Goal: Transaction & Acquisition: Purchase product/service

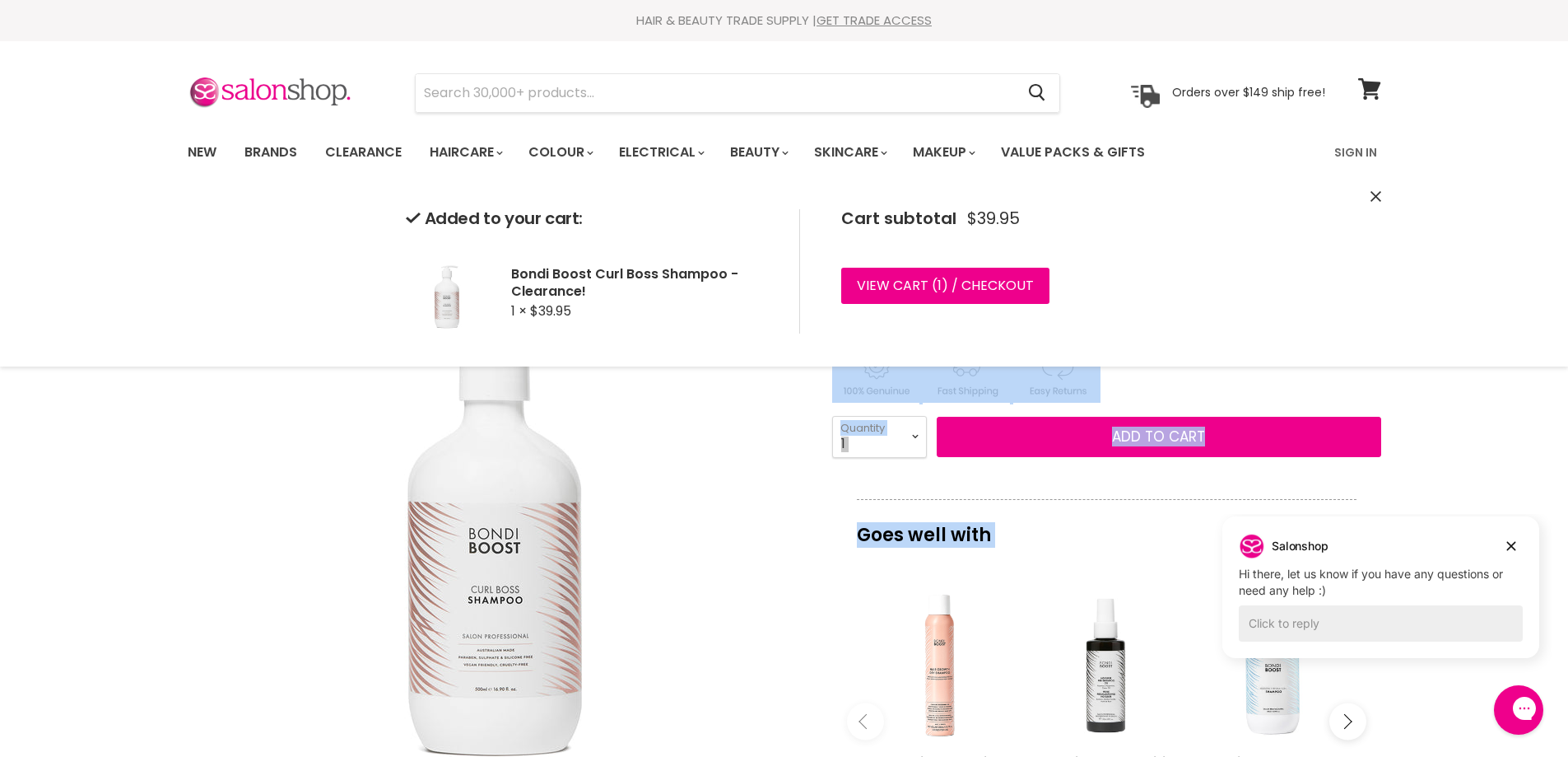
drag, startPoint x: 827, startPoint y: 249, endPoint x: 1079, endPoint y: 258, distance: 252.2
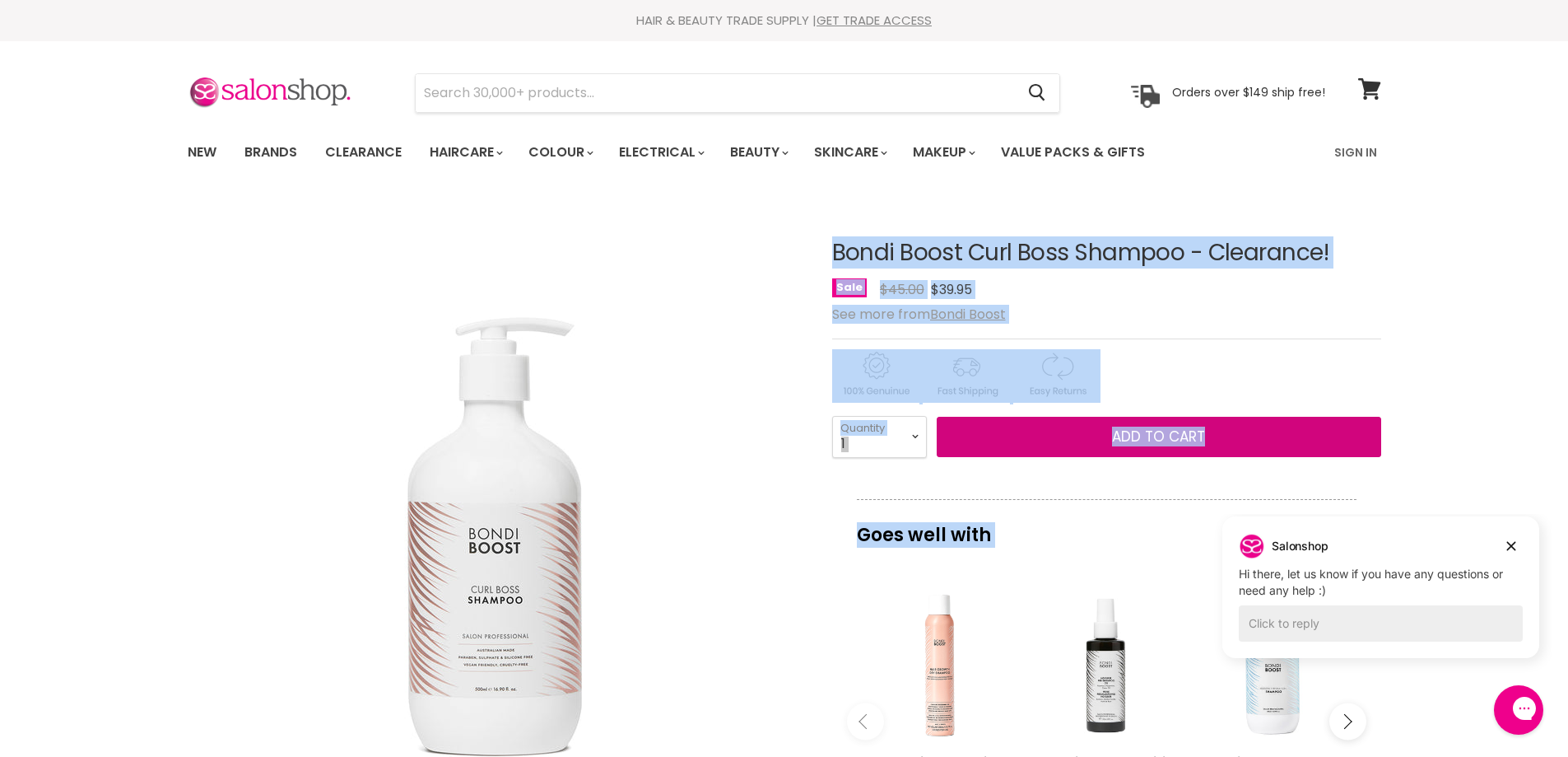
copy body "Bondi Boost Curl Boss Shampoo - Clearance! No reviews Sale Original Price $45.0…"
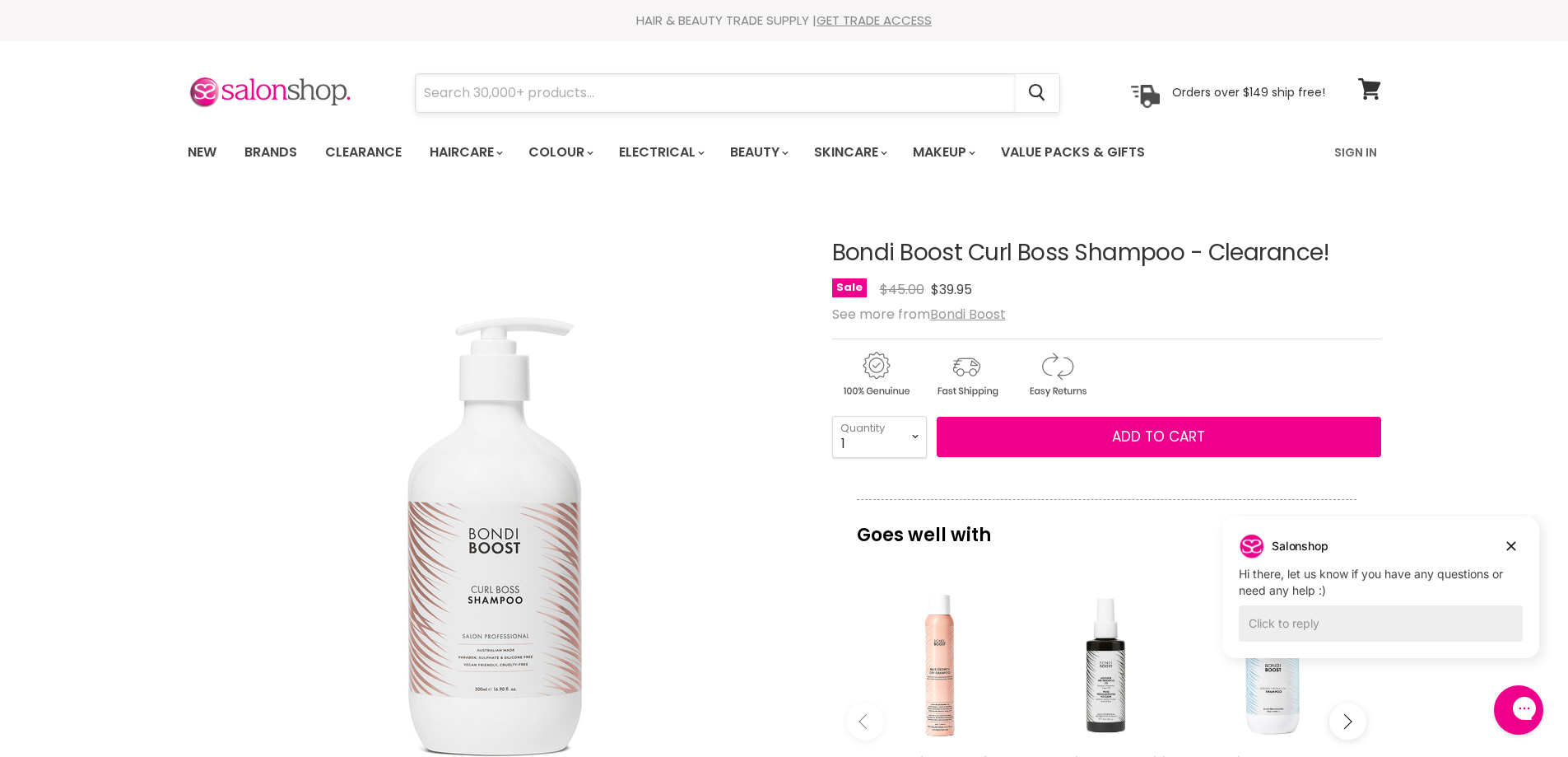
click at [852, 101] on input "Search" at bounding box center [715, 93] width 600 height 38
paste input "Bondi Boost Curl Boss Shampoo - Clearance! Sale Original Price$45.00 Current Pr…"
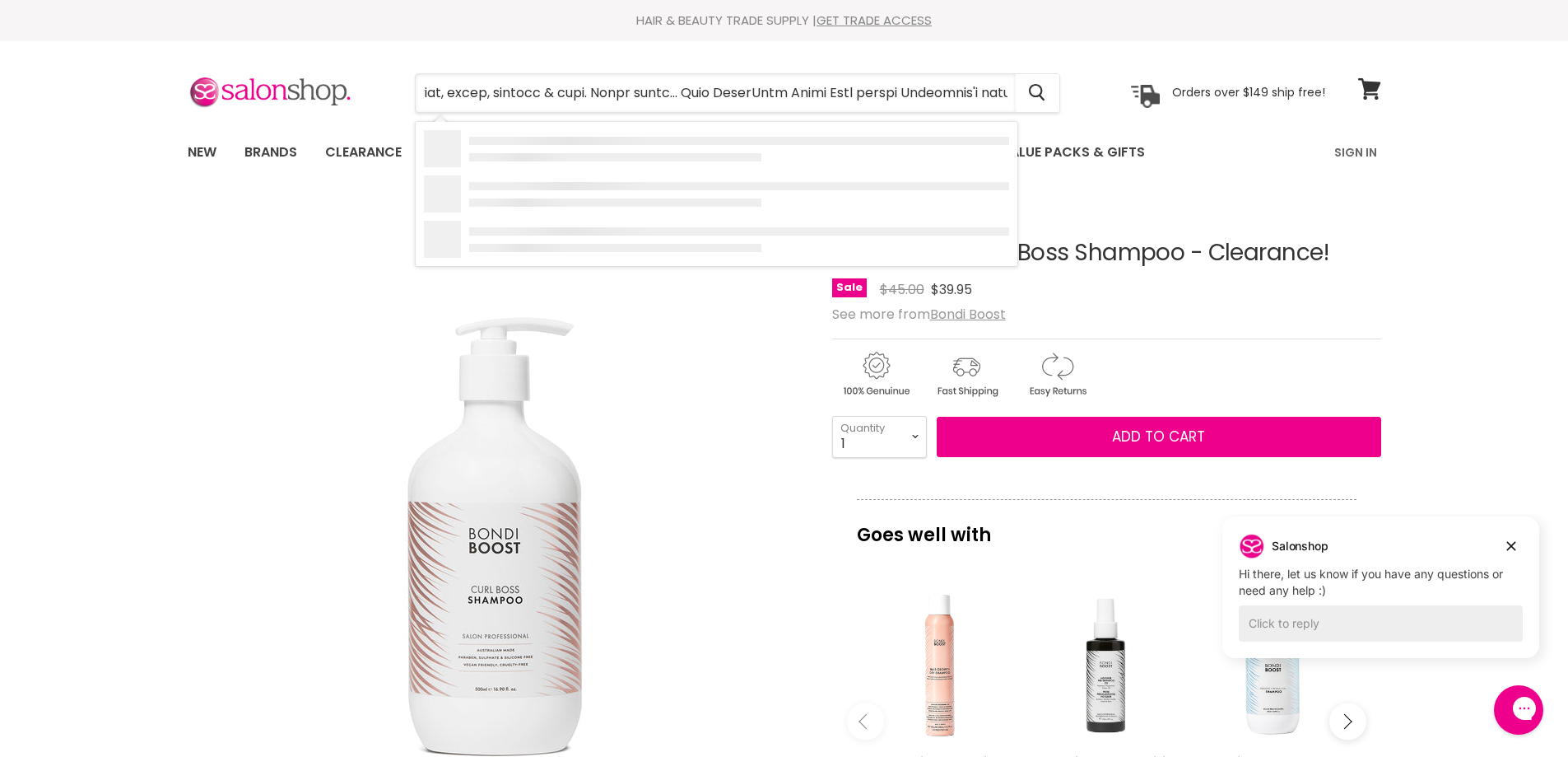
drag, startPoint x: 978, startPoint y: 97, endPoint x: 404, endPoint y: 84, distance: 574.1
click at [404, 84] on div "Cancel" at bounding box center [737, 93] width 729 height 38
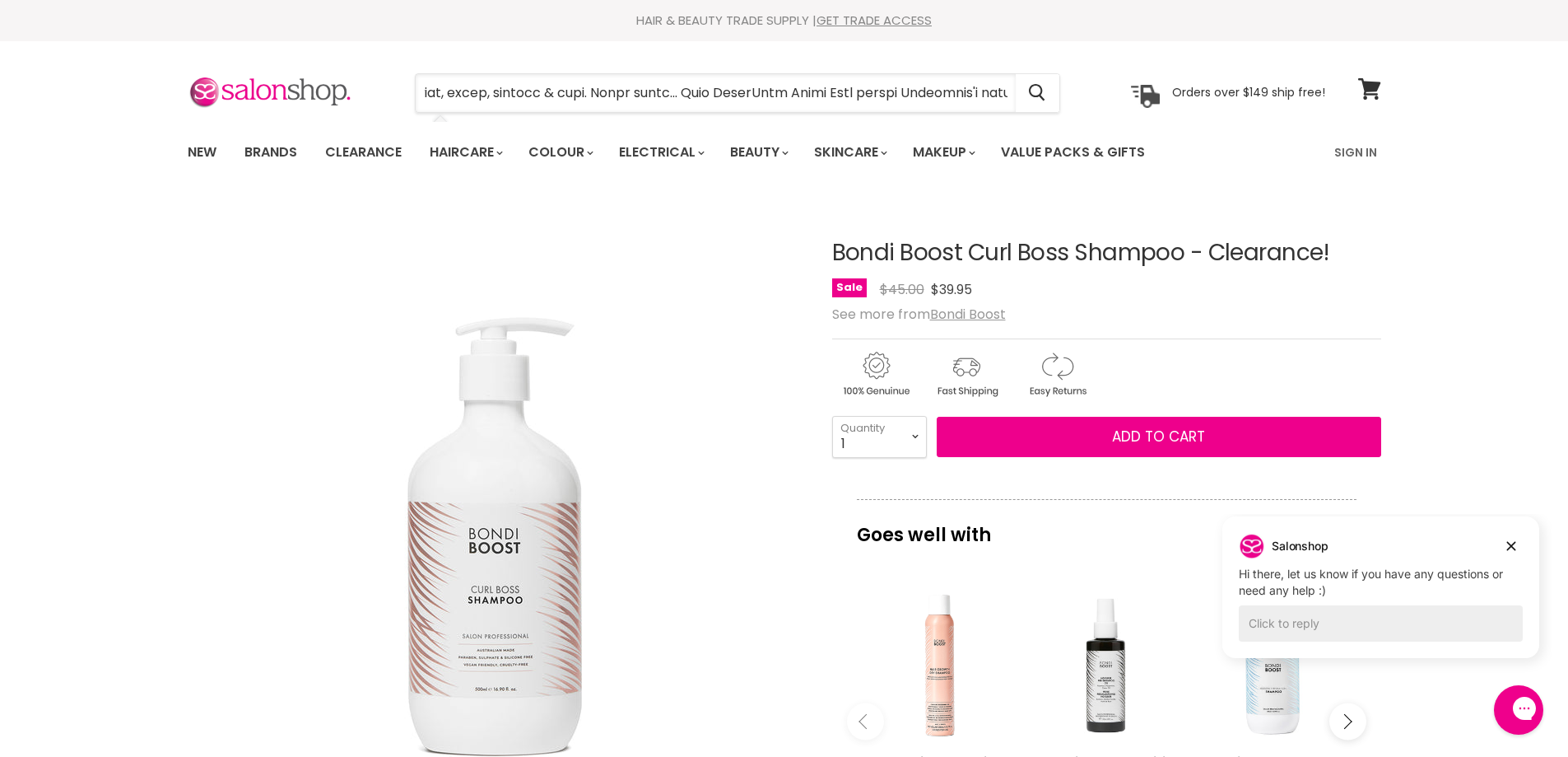
type input "Bondi Boost Curl Boss Shampoo - Clearance! Sale Original Price$45.00 Current Pr…"
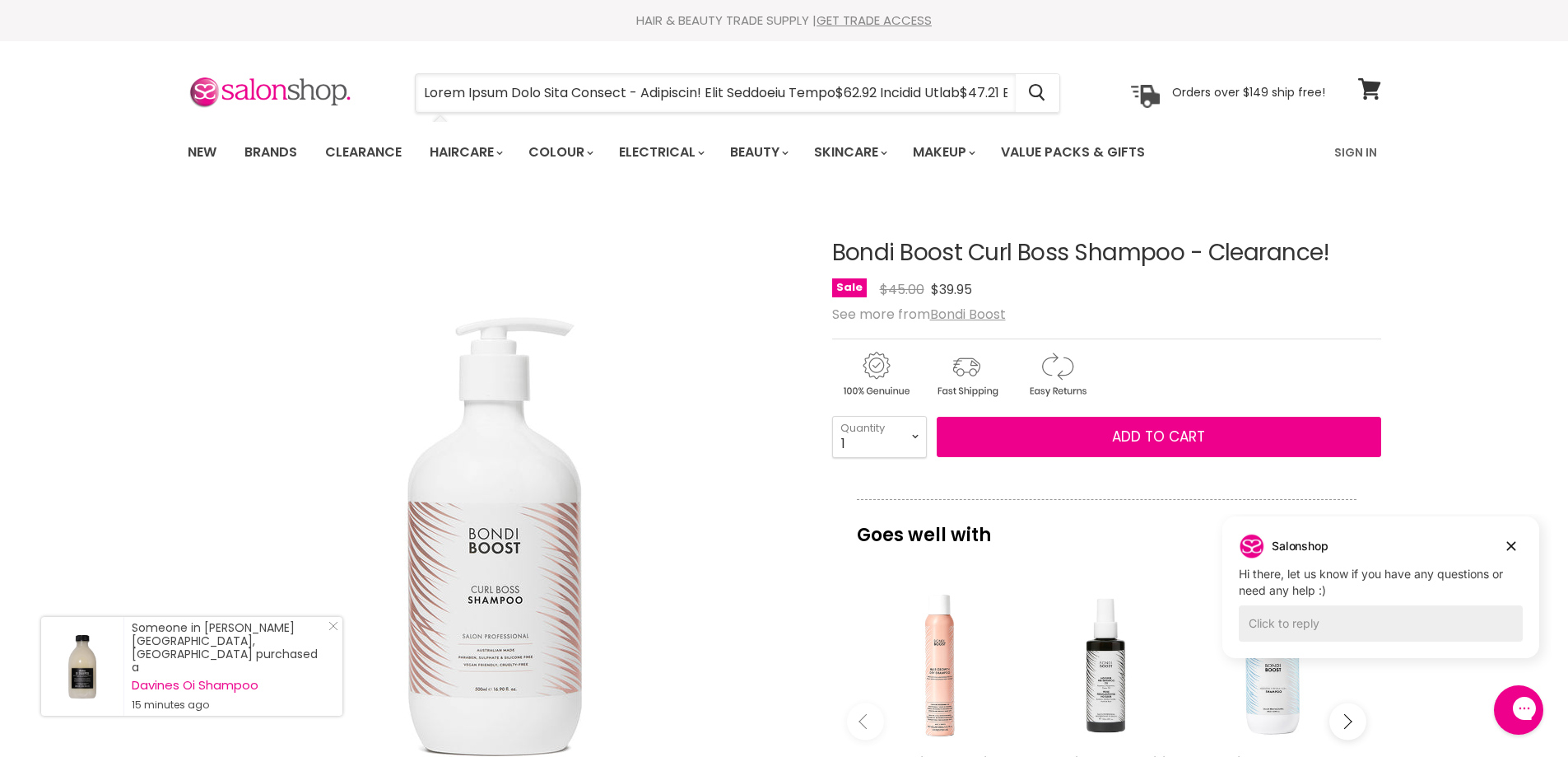
drag, startPoint x: 999, startPoint y: 84, endPoint x: 171, endPoint y: 95, distance: 828.1
click at [171, 95] on section "Menu Cancel" at bounding box center [784, 85] width 1234 height 88
drag, startPoint x: 829, startPoint y: 248, endPoint x: 1077, endPoint y: 250, distance: 248.0
click at [1077, 250] on article "Click or scroll to zoom Tap or pinch to zoom Bondi Boost Curl Boss Shampoo - Cl…" at bounding box center [784, 688] width 1194 height 978
copy div "Bondi Boost Curl Boss"
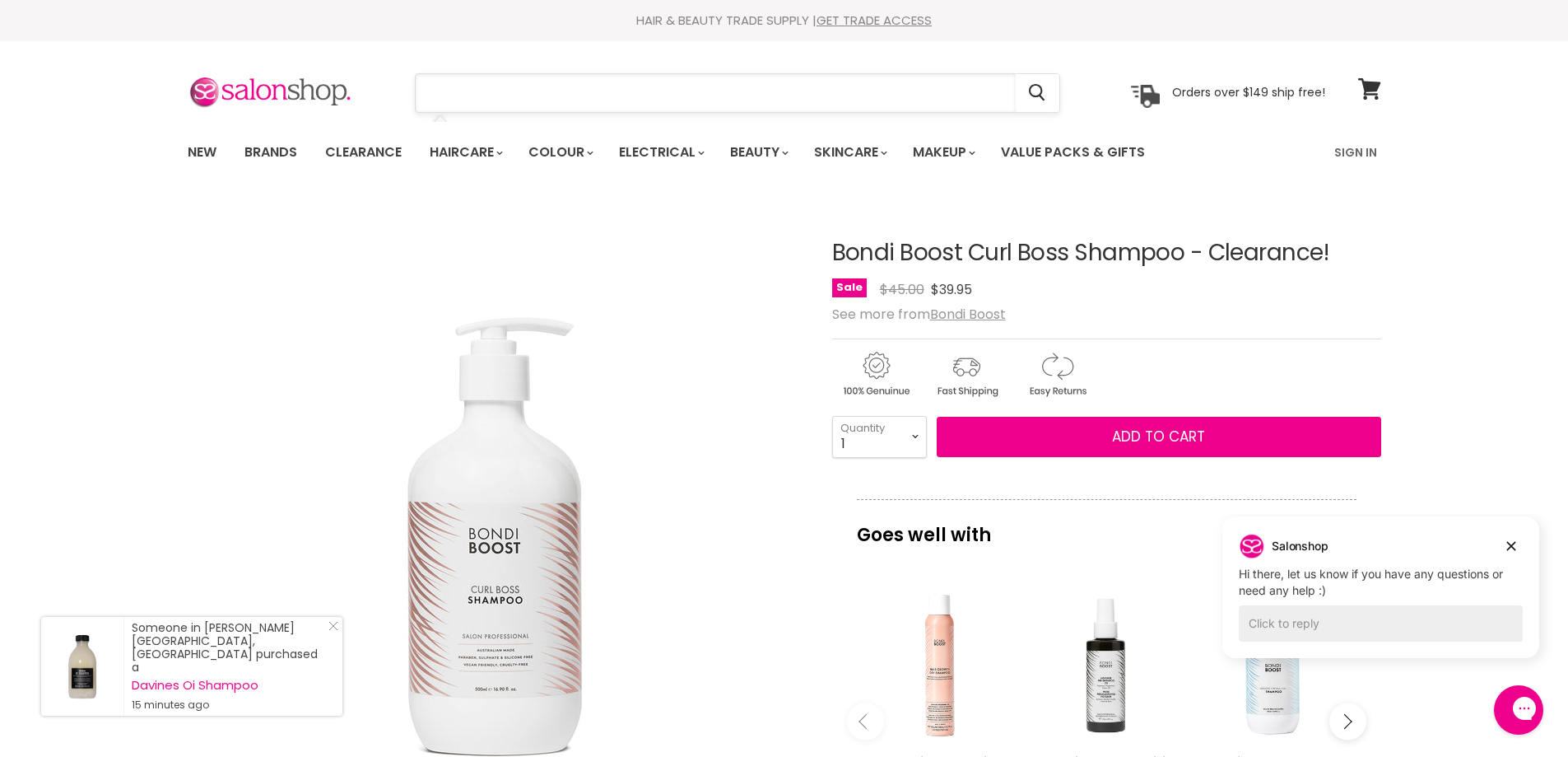
click at [837, 96] on input "Search" at bounding box center [715, 93] width 600 height 38
paste input "Bondi Boost Curl Boss"
type input "Bondi Boost Curl Boss"
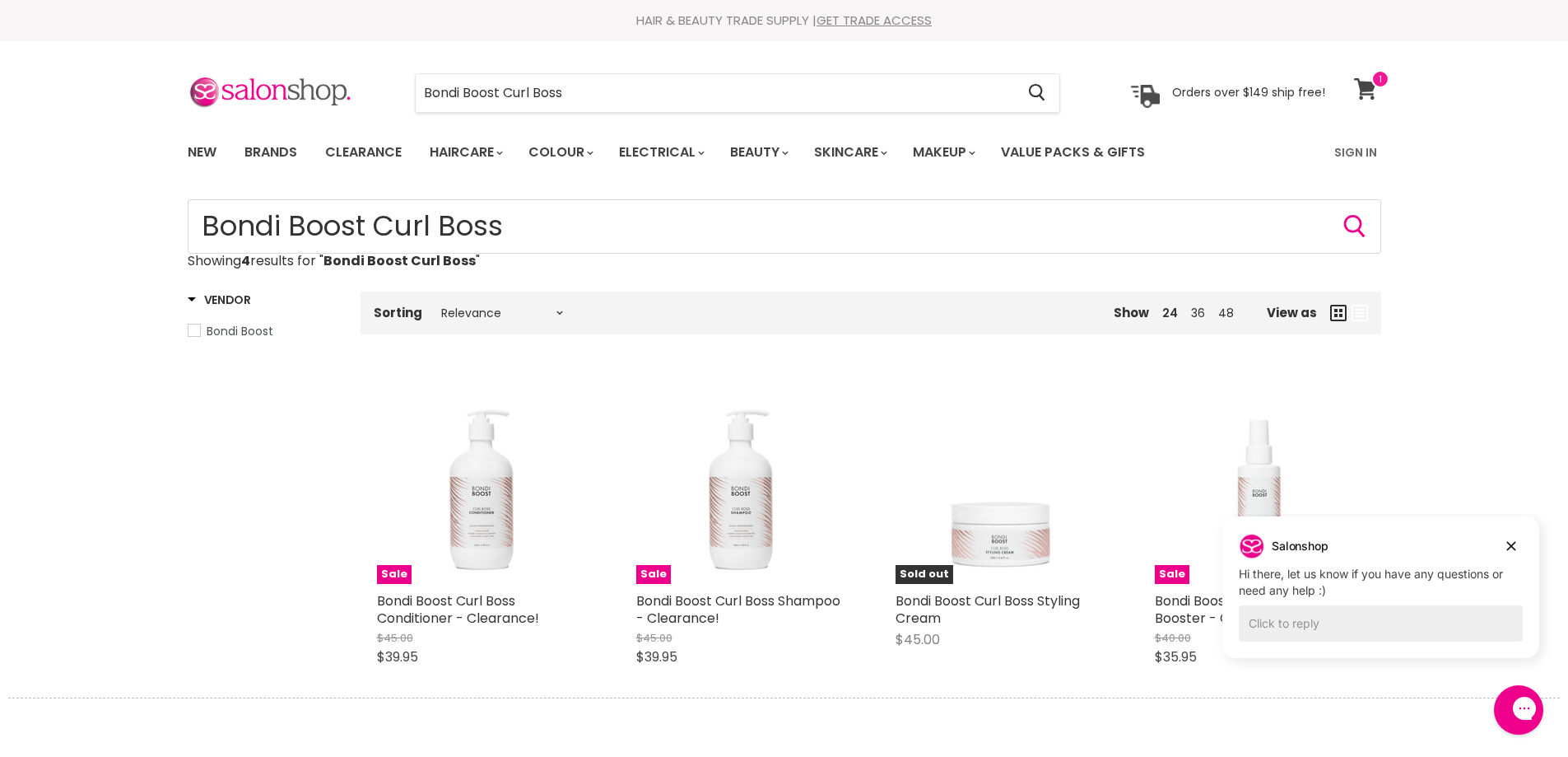
click at [1365, 83] on icon at bounding box center [1364, 89] width 22 height 21
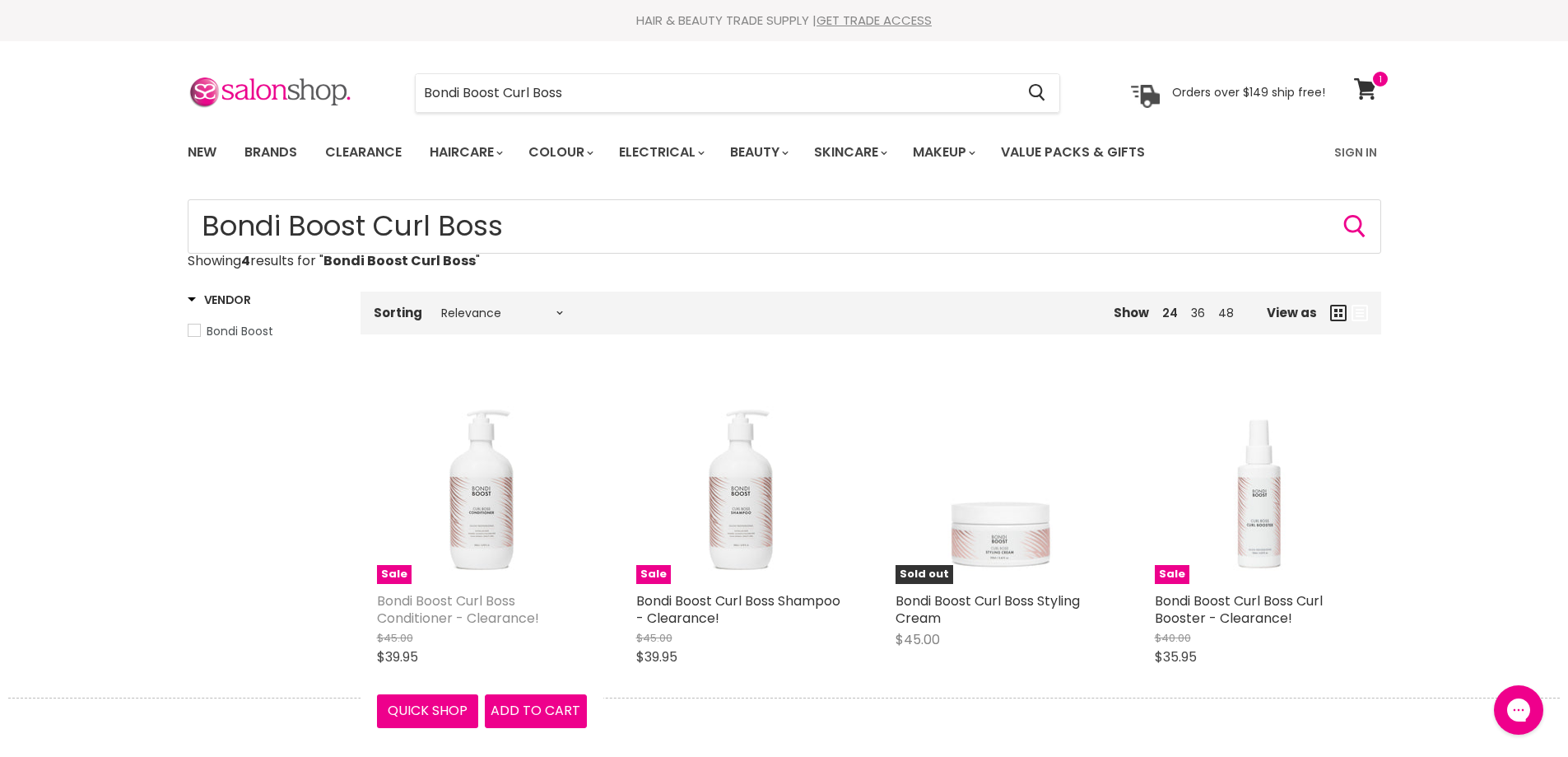
click at [494, 607] on link "Bondi Boost Curl Boss Conditioner - Clearance!" at bounding box center [458, 609] width 162 height 36
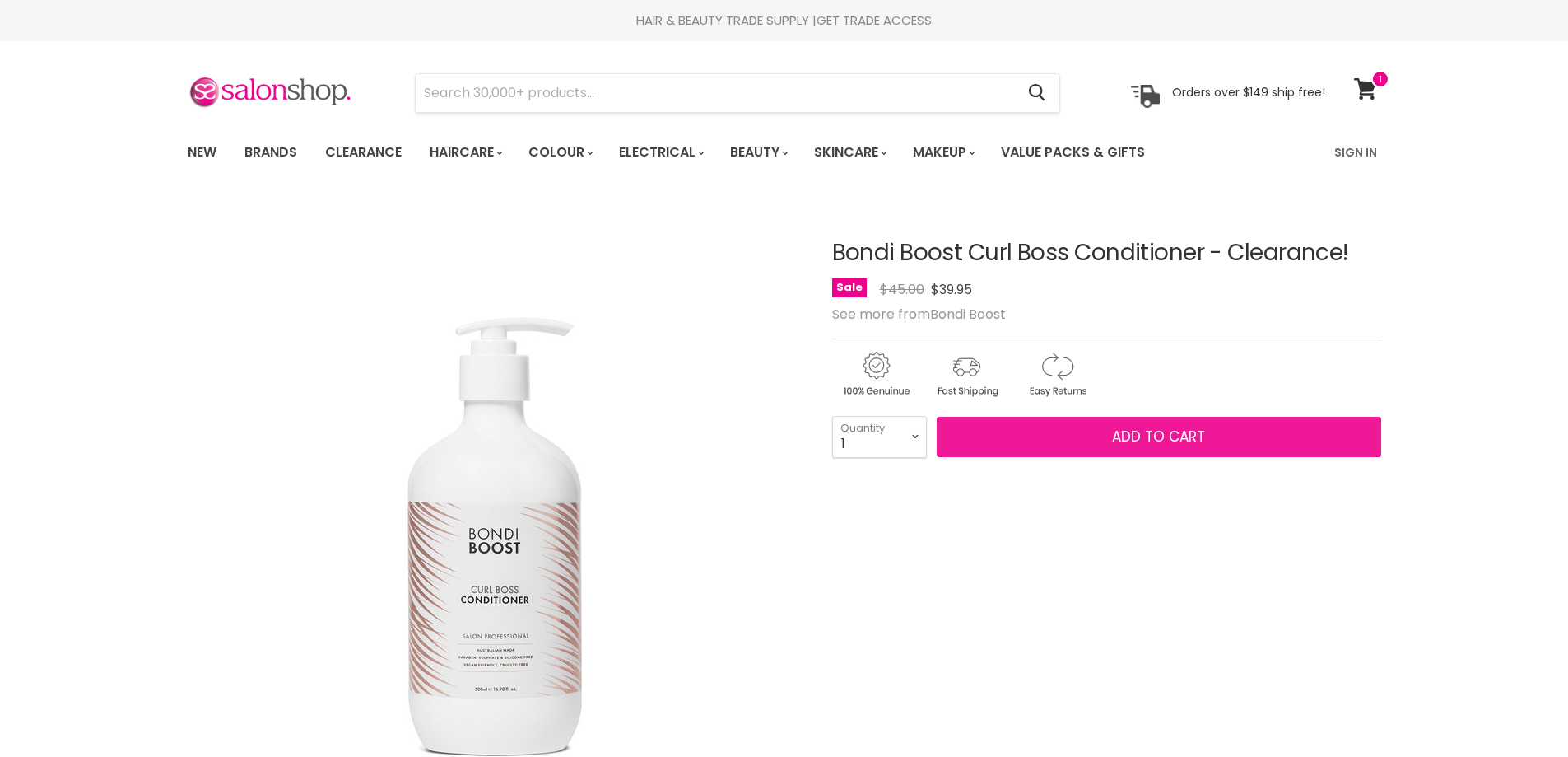
click at [1115, 431] on span "Add to cart" at bounding box center [1158, 436] width 93 height 20
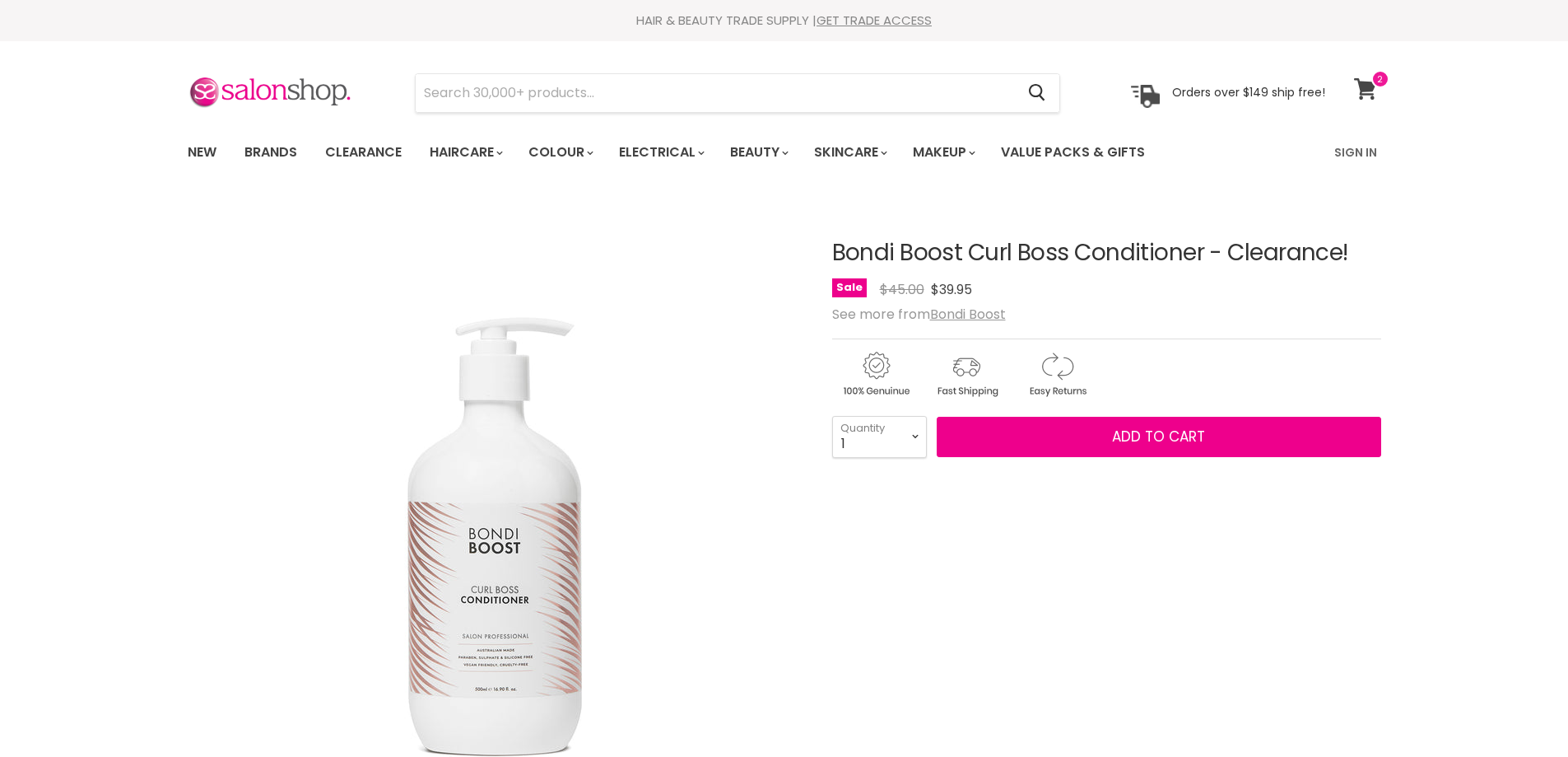
click at [1373, 82] on span at bounding box center [1380, 78] width 18 height 18
